Goal: Task Accomplishment & Management: Complete application form

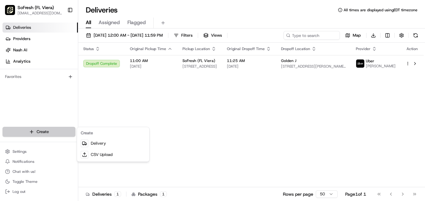
click at [35, 130] on html "SoFresh (FL Viera) [EMAIL_ADDRESS][DOMAIN_NAME] Toggle Sidebar Deliveries Provi…" at bounding box center [212, 100] width 425 height 201
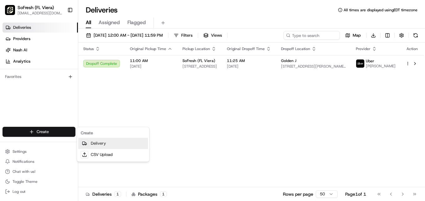
click at [102, 143] on link "Delivery" at bounding box center [113, 143] width 70 height 11
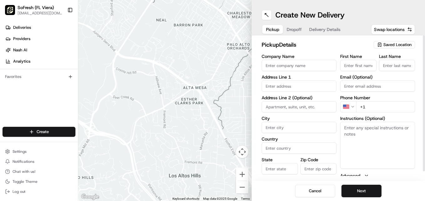
click at [361, 63] on input "First Name" at bounding box center [359, 65] width 36 height 11
click at [280, 65] on input "Company Name" at bounding box center [299, 65] width 75 height 11
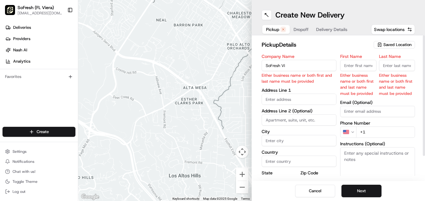
type input "SoFresh Viera"
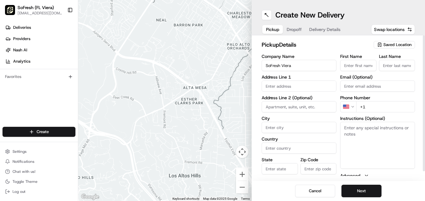
click at [363, 69] on input "First Name" at bounding box center [359, 65] width 36 height 11
type input "Sacha"
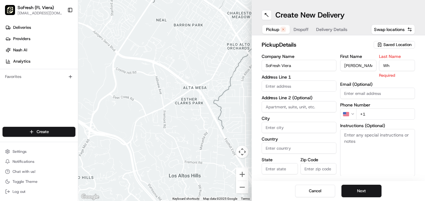
type input "Whitmore"
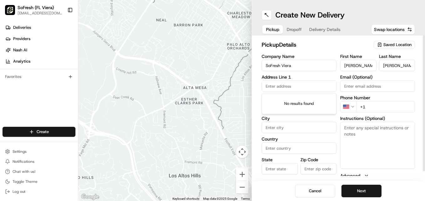
click at [302, 89] on input "text" at bounding box center [299, 86] width 75 height 11
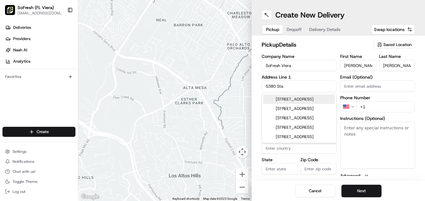
click at [301, 101] on div "5380 Stadium Parkway, Rockledge, FL" at bounding box center [299, 99] width 72 height 9
type input "5380 Stadium Pkwy, Rockledge, FL 32955, USA"
type input "Rockledge"
type input "United States"
type input "FL"
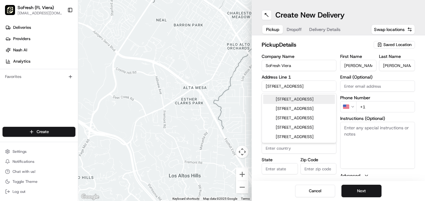
type input "32955"
type input "5380 Stadium Parkway"
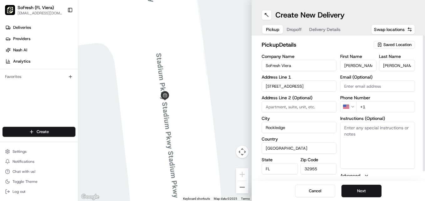
click at [366, 82] on input "Email (Optional)" at bounding box center [378, 86] width 75 height 11
type input "[EMAIL_ADDRESS][DOMAIN_NAME]"
type input "Suite 103"
click at [374, 106] on input "+1" at bounding box center [385, 106] width 59 height 11
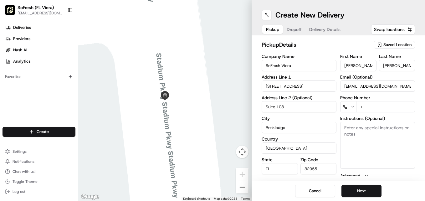
type input "+"
click at [49, 96] on div "Deliveries Providers Nash AI Analytics Favorites" at bounding box center [39, 75] width 78 height 111
